Goal: Task Accomplishment & Management: Use online tool/utility

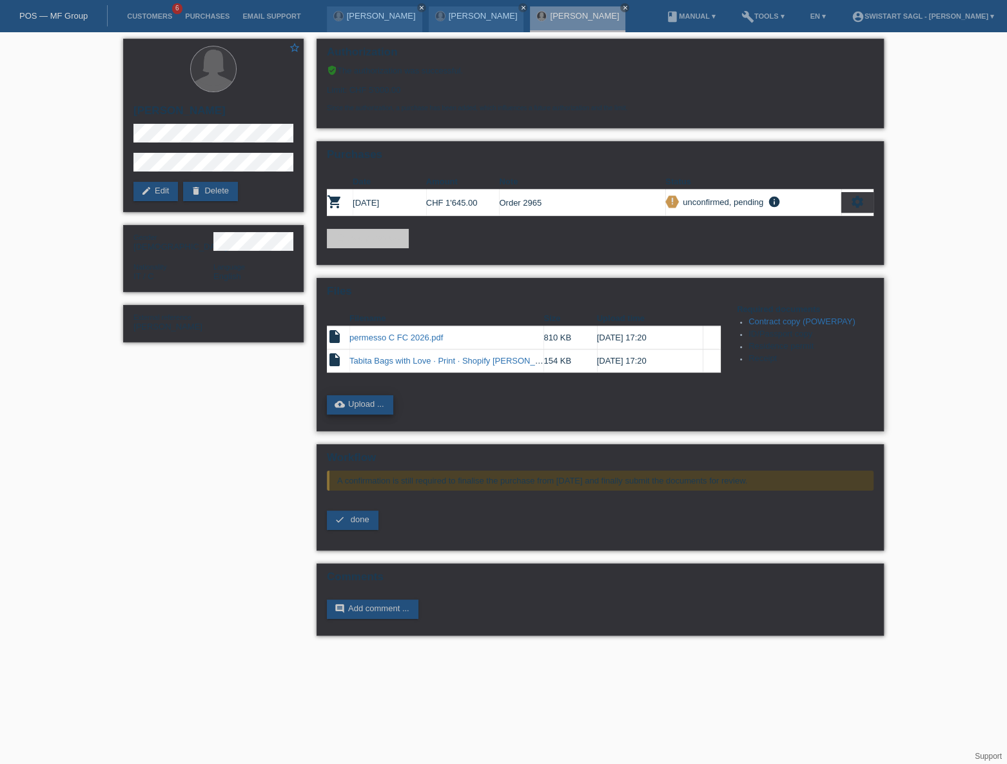
click at [376, 401] on link "cloud_upload Upload ..." at bounding box center [360, 404] width 66 height 19
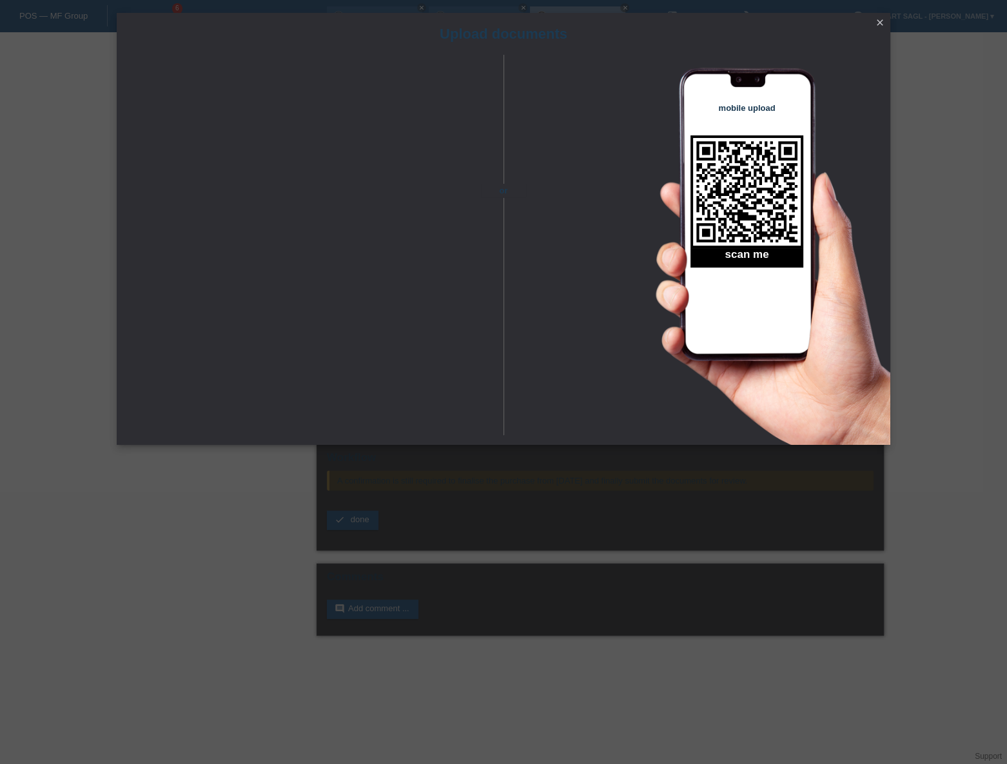
click at [944, 342] on div "Upload documents or mobile upload scan me close" at bounding box center [503, 382] width 1007 height 764
click at [879, 21] on icon "close" at bounding box center [880, 22] width 10 height 10
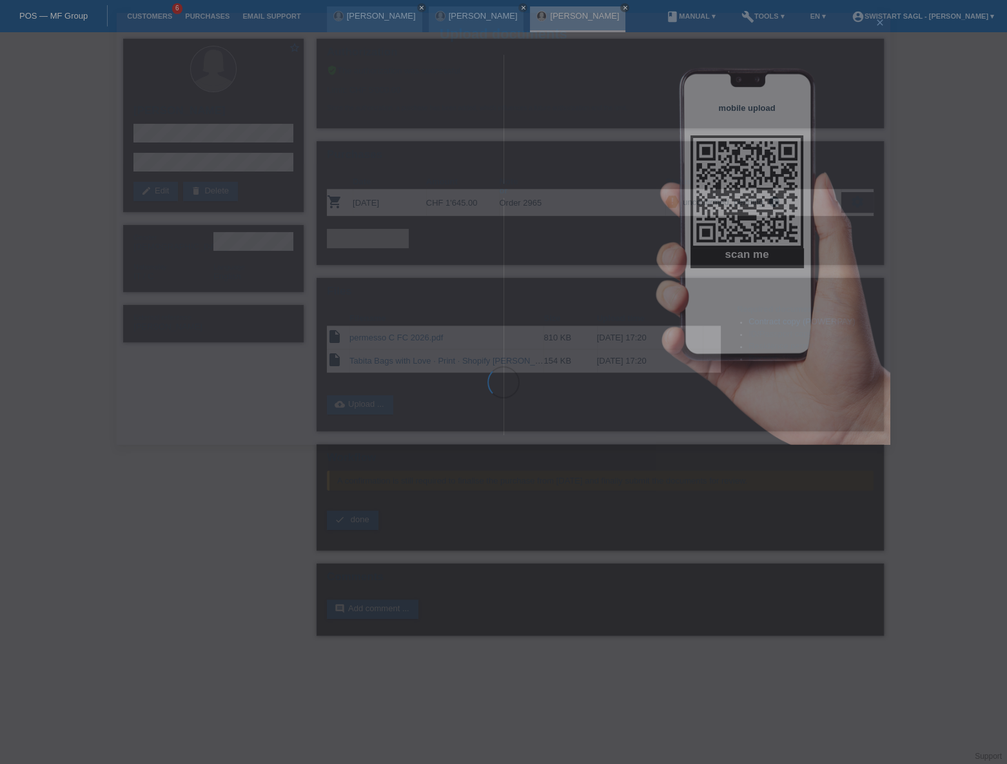
click at [920, 86] on div "Upload documents or mobile upload scan me close" at bounding box center [503, 382] width 1007 height 764
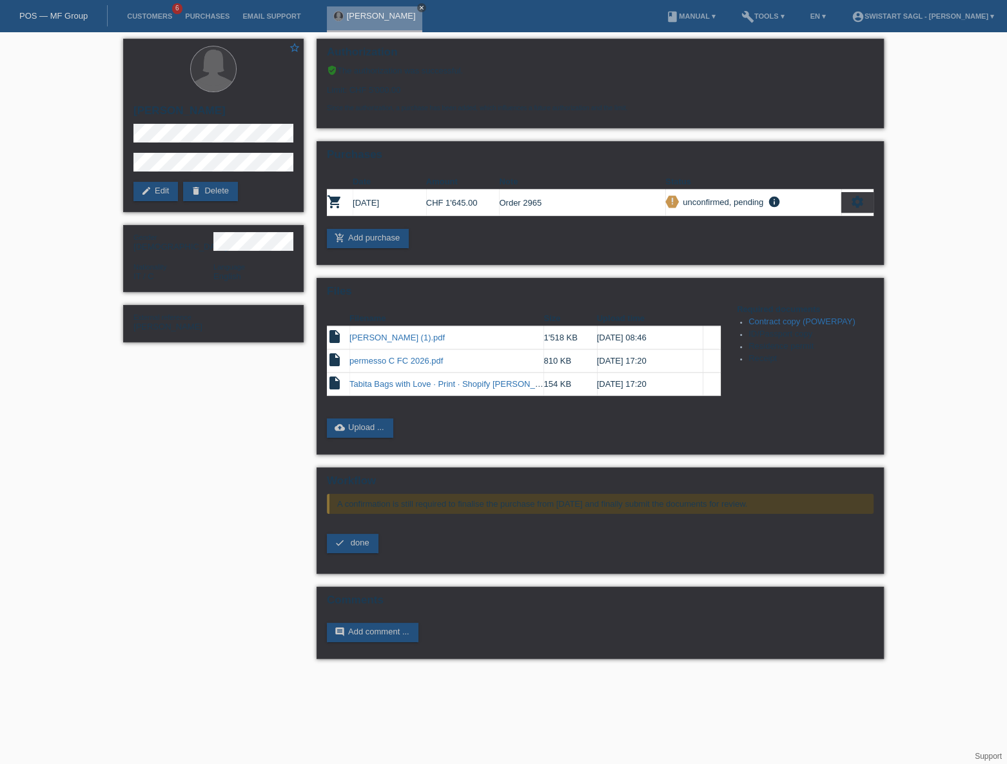
click at [420, 7] on icon "close" at bounding box center [421, 8] width 6 height 6
